Goal: Task Accomplishment & Management: Manage account settings

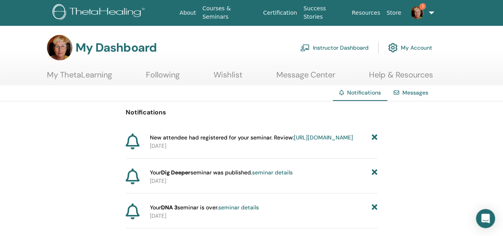
click at [294, 141] on link "https://member.thetahealing.com/instructor/seminar/377865/attendees" at bounding box center [323, 137] width 59 height 7
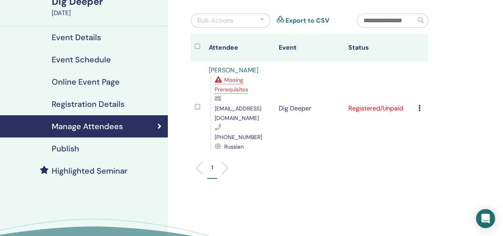
scroll to position [79, 0]
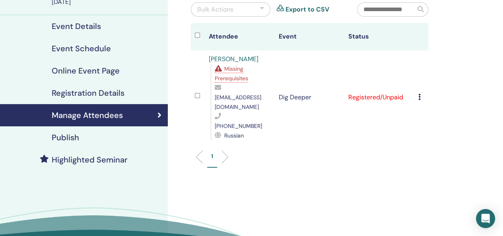
click at [226, 78] on span "Missing Prerequisites" at bounding box center [231, 73] width 33 height 17
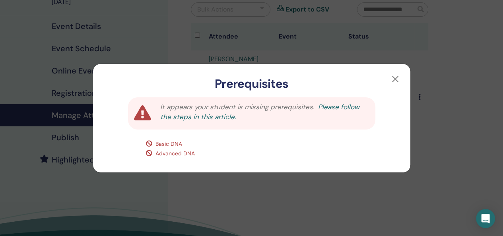
click at [205, 116] on link "Please follow the steps in this article." at bounding box center [259, 112] width 199 height 19
click at [168, 151] on span "Advanced DNA" at bounding box center [174, 153] width 39 height 7
click at [396, 77] on button "button" at bounding box center [395, 79] width 13 height 13
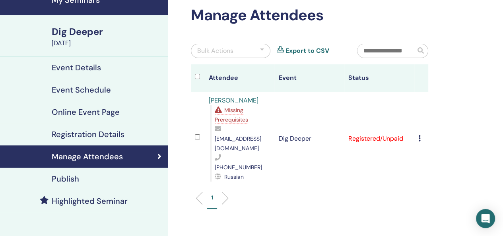
scroll to position [0, 0]
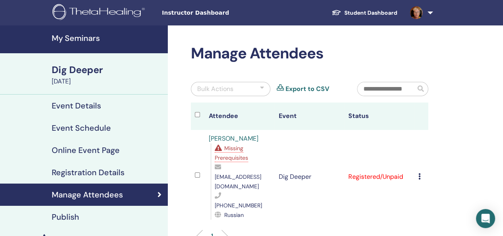
click at [183, 13] on span "Instructor Dashboard" at bounding box center [221, 13] width 119 height 8
click at [191, 15] on span "Instructor Dashboard" at bounding box center [221, 13] width 119 height 8
click at [354, 11] on link "Student Dashboard" at bounding box center [364, 13] width 78 height 15
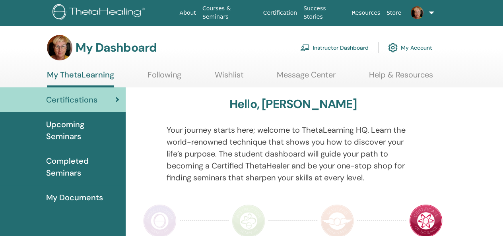
click at [321, 47] on link "Instructor Dashboard" at bounding box center [334, 47] width 68 height 17
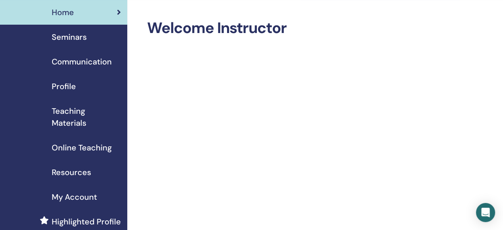
scroll to position [40, 0]
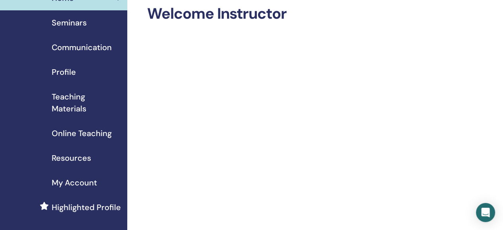
click at [67, 206] on span "Highlighted Profile" at bounding box center [86, 207] width 69 height 12
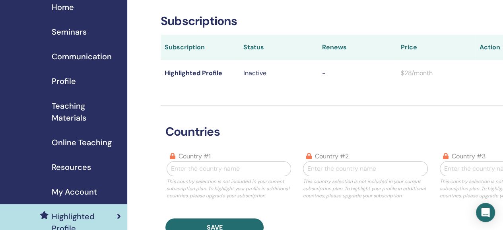
scroll to position [79, 0]
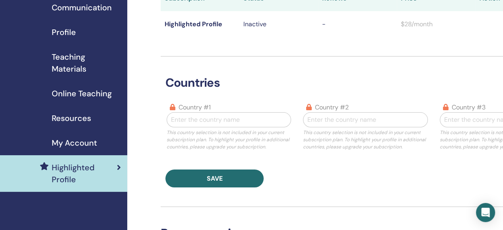
click at [80, 143] on span "My Account" at bounding box center [74, 143] width 45 height 12
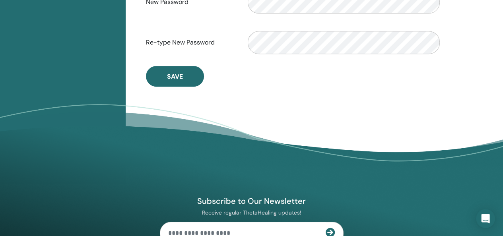
scroll to position [97, 0]
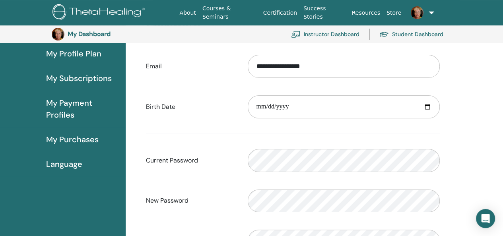
click at [91, 77] on span "My Subscriptions" at bounding box center [79, 78] width 66 height 12
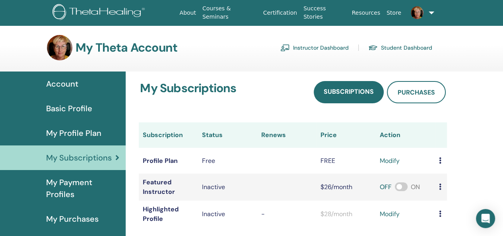
scroll to position [40, 0]
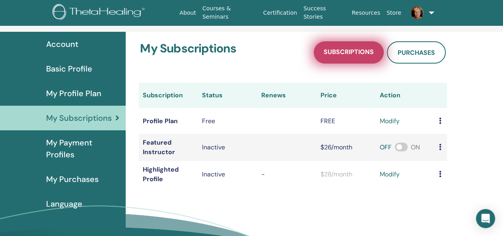
click at [361, 56] on span "Subscriptions" at bounding box center [348, 53] width 50 height 10
click at [347, 51] on span "Subscriptions" at bounding box center [348, 53] width 50 height 10
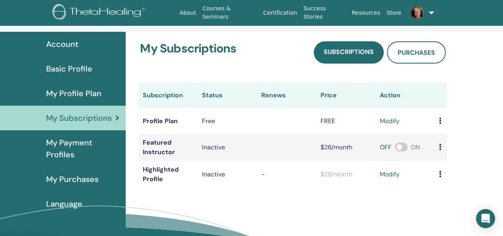
click at [67, 142] on span "My Payment Profiles" at bounding box center [82, 149] width 73 height 24
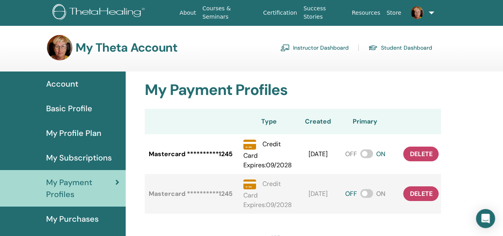
click at [69, 131] on span "My Profile Plan" at bounding box center [73, 133] width 55 height 12
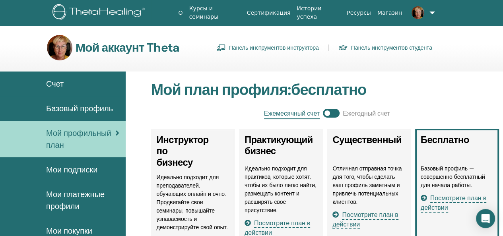
click at [327, 114] on span at bounding box center [331, 113] width 17 height 9
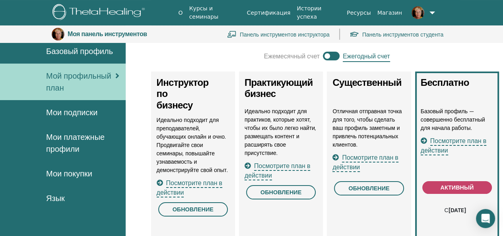
scroll to position [137, 0]
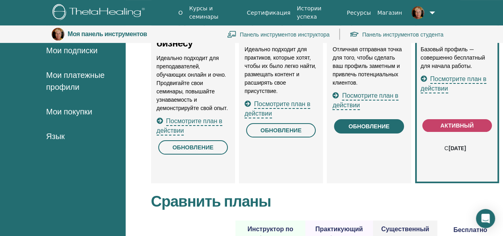
click at [366, 125] on font "обновление" at bounding box center [368, 126] width 41 height 7
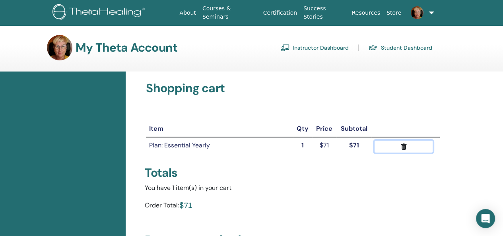
click at [402, 144] on icon "submit" at bounding box center [403, 146] width 6 height 6
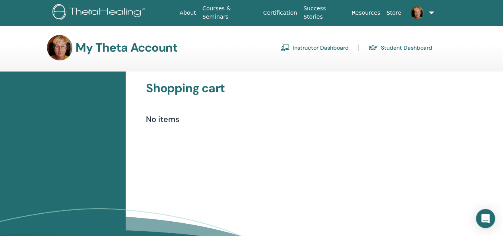
click at [308, 46] on link "Instructor Dashboard" at bounding box center [314, 47] width 68 height 13
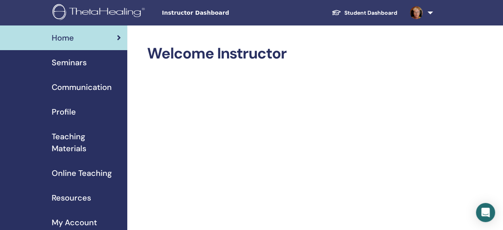
click at [78, 84] on span "Communication" at bounding box center [82, 87] width 60 height 12
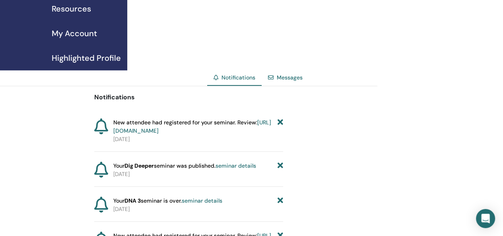
scroll to position [79, 0]
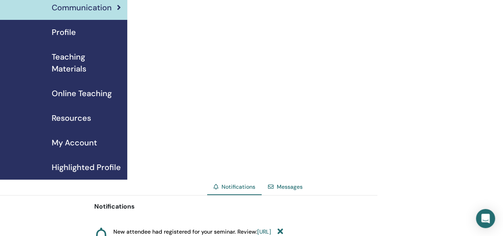
click at [291, 185] on link "Messages" at bounding box center [290, 186] width 26 height 7
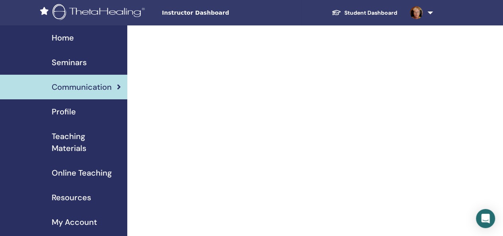
scroll to position [79, 0]
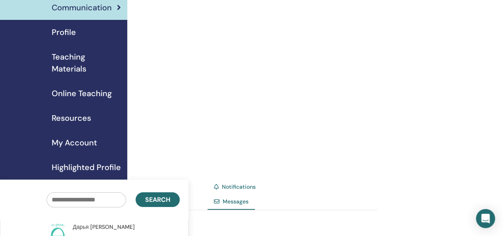
click at [69, 58] on span "Teaching Materials" at bounding box center [86, 63] width 69 height 24
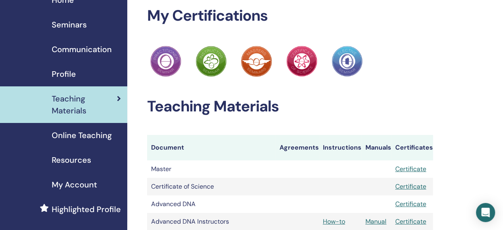
scroll to position [79, 0]
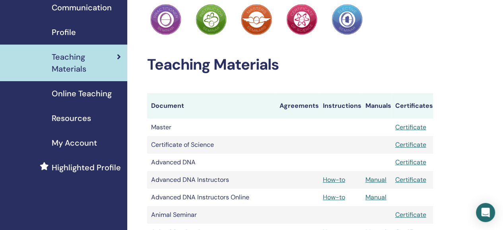
click at [62, 120] on span "Resources" at bounding box center [71, 118] width 39 height 12
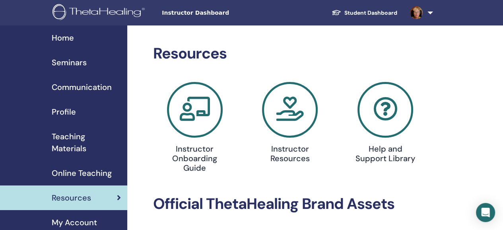
click at [178, 12] on span "Instructor Dashboard" at bounding box center [221, 13] width 119 height 8
click at [62, 35] on span "Home" at bounding box center [63, 38] width 22 height 12
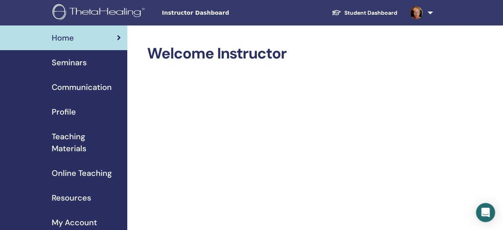
click at [357, 10] on link "Student Dashboard" at bounding box center [364, 13] width 78 height 15
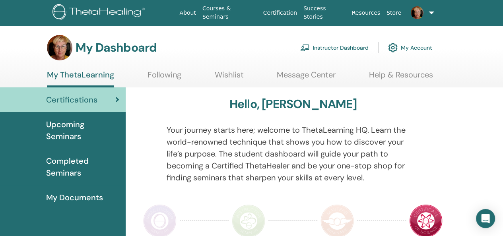
click at [294, 73] on link "Message Center" at bounding box center [306, 77] width 59 height 15
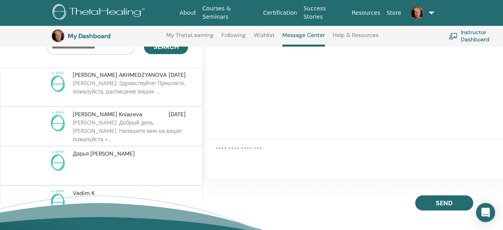
scroll to position [140, 0]
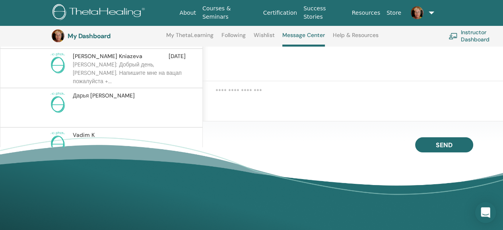
click at [485, 212] on icon "Open Intercom Messenger" at bounding box center [484, 212] width 9 height 10
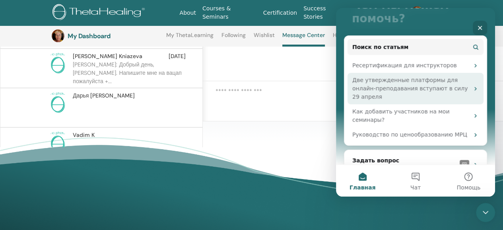
scroll to position [90, 0]
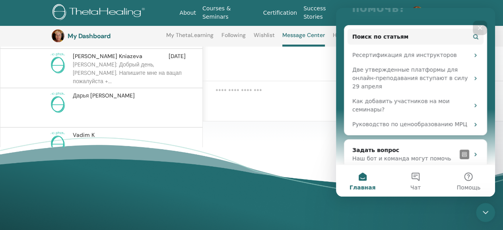
click at [362, 178] on button "Главная" at bounding box center [362, 180] width 53 height 32
click at [414, 181] on button "Чат" at bounding box center [415, 180] width 53 height 32
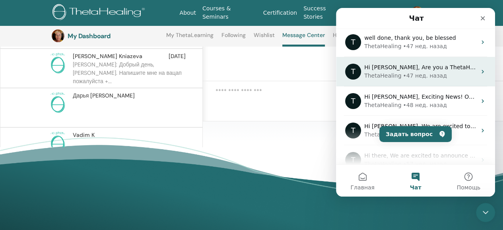
scroll to position [190, 0]
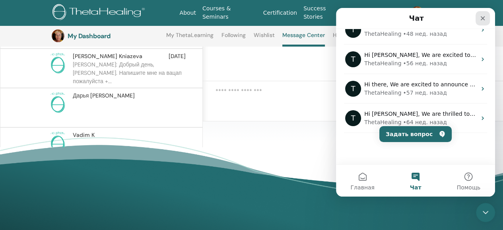
click at [485, 19] on icon "Закрыть" at bounding box center [482, 18] width 6 height 6
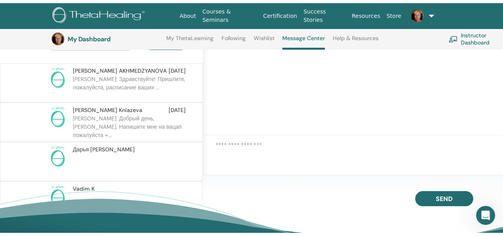
scroll to position [0, 0]
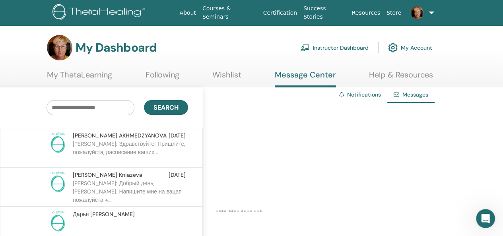
click at [416, 72] on link "Help & Resources" at bounding box center [401, 77] width 64 height 15
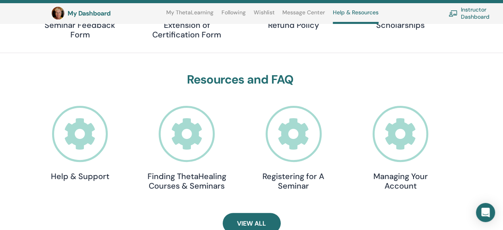
scroll to position [219, 0]
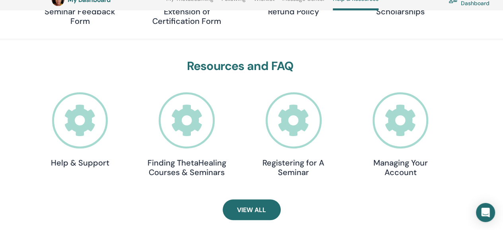
click at [80, 124] on icon at bounding box center [80, 120] width 56 height 56
